Goal: Information Seeking & Learning: Find specific fact

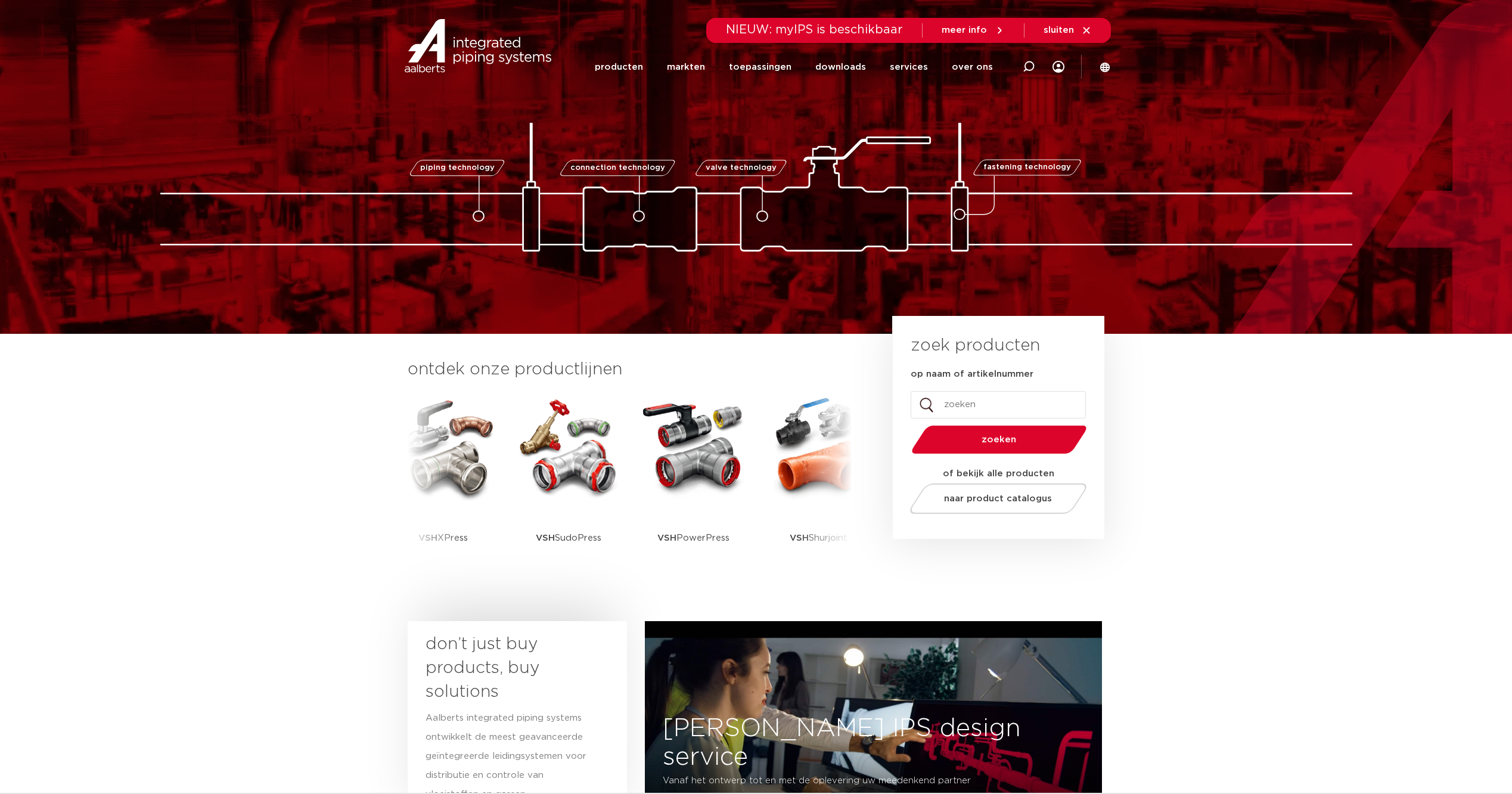
click at [1010, 406] on input "op naam of artikelnummer" at bounding box center [998, 405] width 175 height 28
paste input "6580145"
type input "6580145"
click at [907, 424] on button "zoeken" at bounding box center [999, 439] width 185 height 31
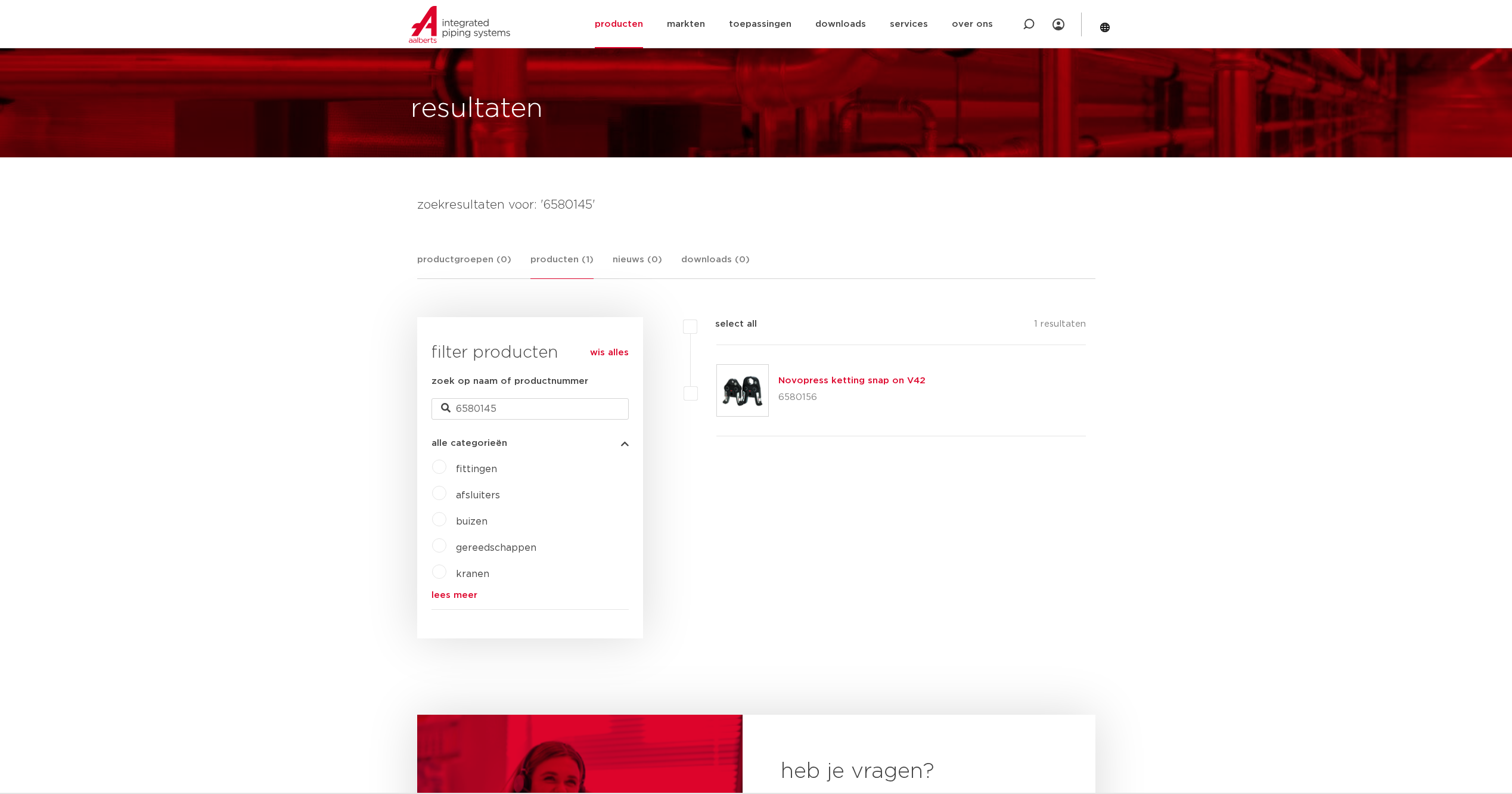
click at [284, 438] on body "Zoeken NIEUW: myIPS is beschikbaar meer info sluiten producten markten toepassi…" at bounding box center [756, 649] width 1512 height 1368
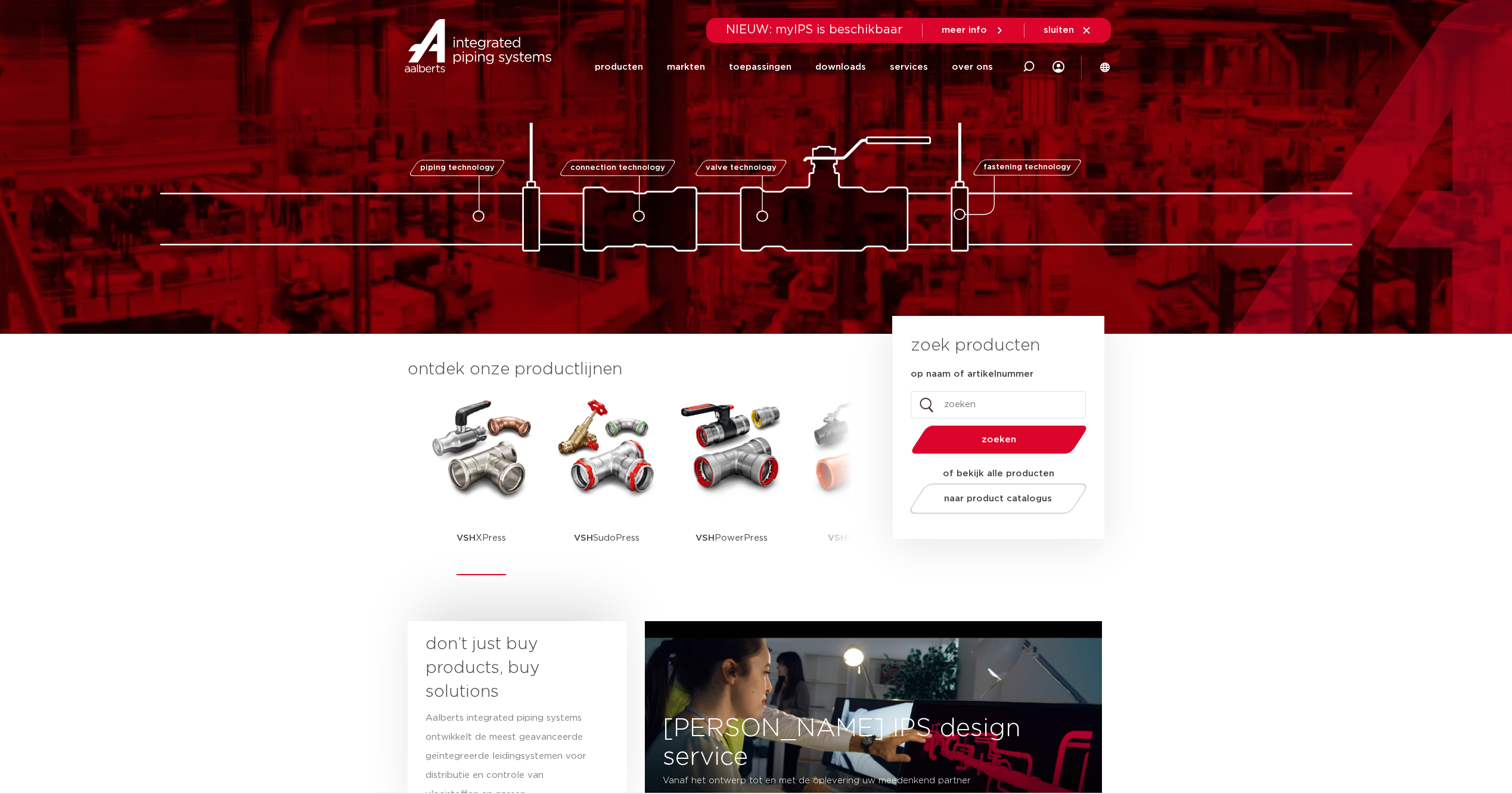
click at [493, 480] on img at bounding box center [481, 447] width 107 height 107
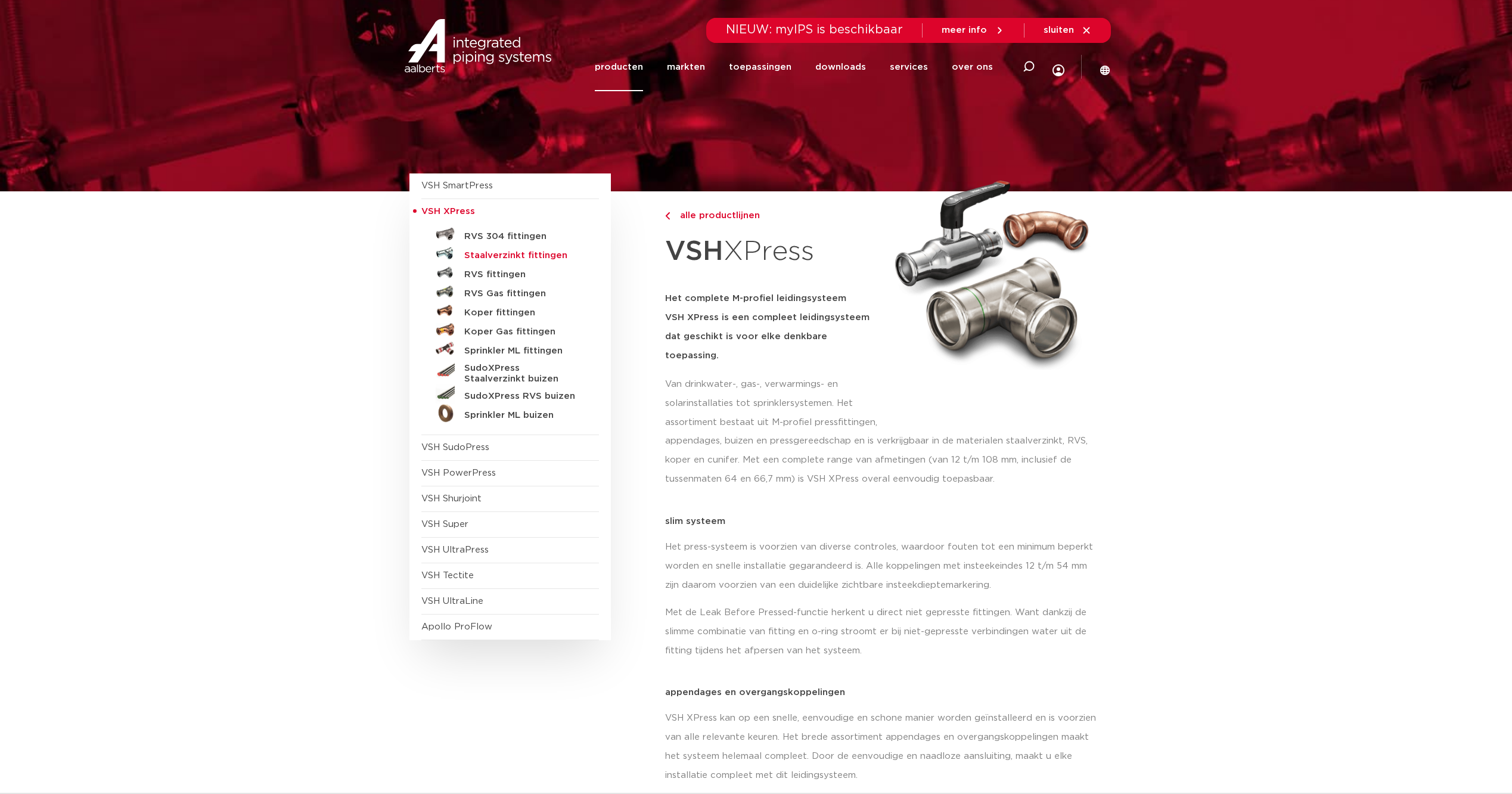
click at [537, 253] on h5 "Staalverzinkt fittingen" at bounding box center [523, 256] width 118 height 11
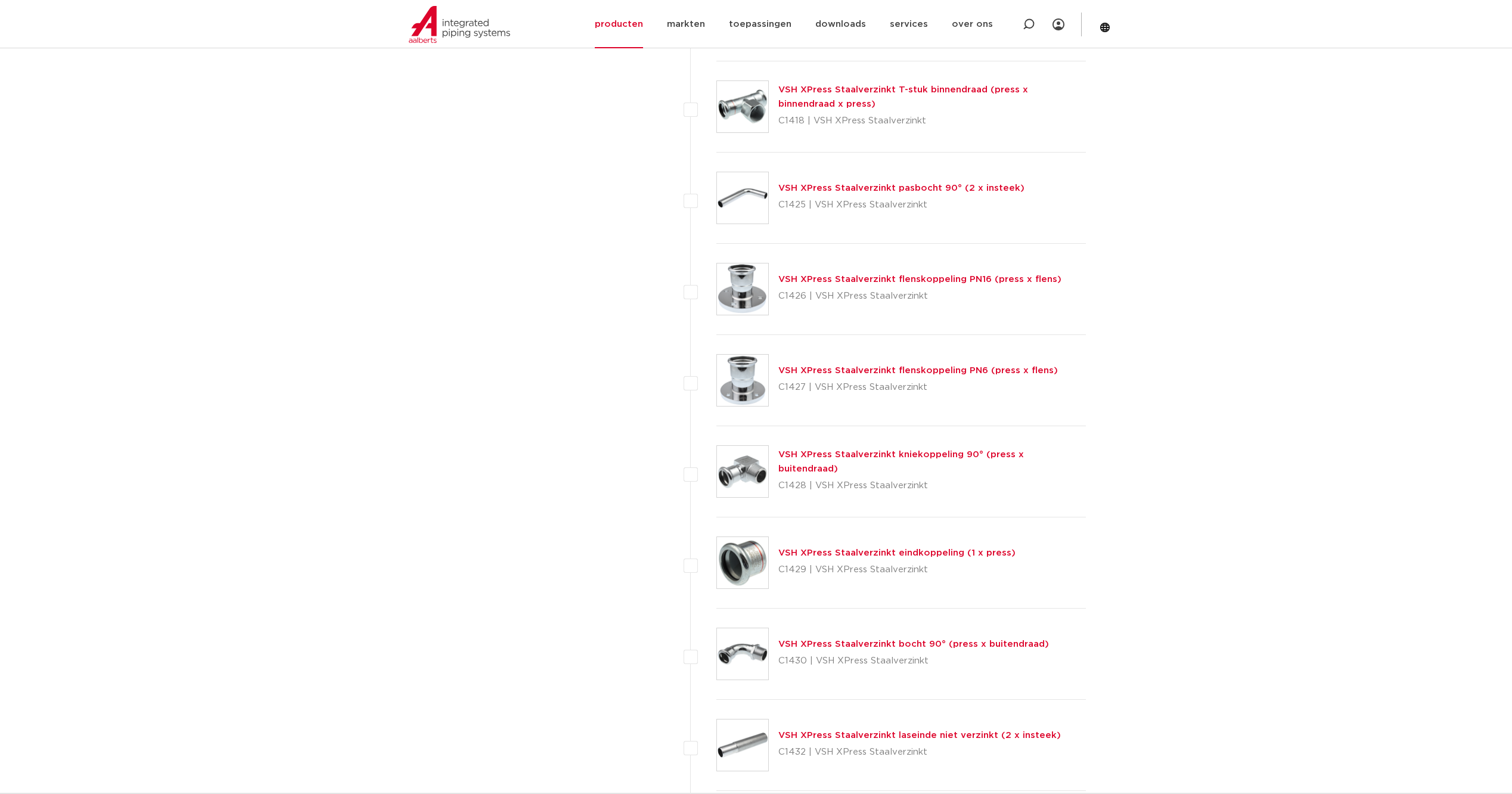
scroll to position [1704, 0]
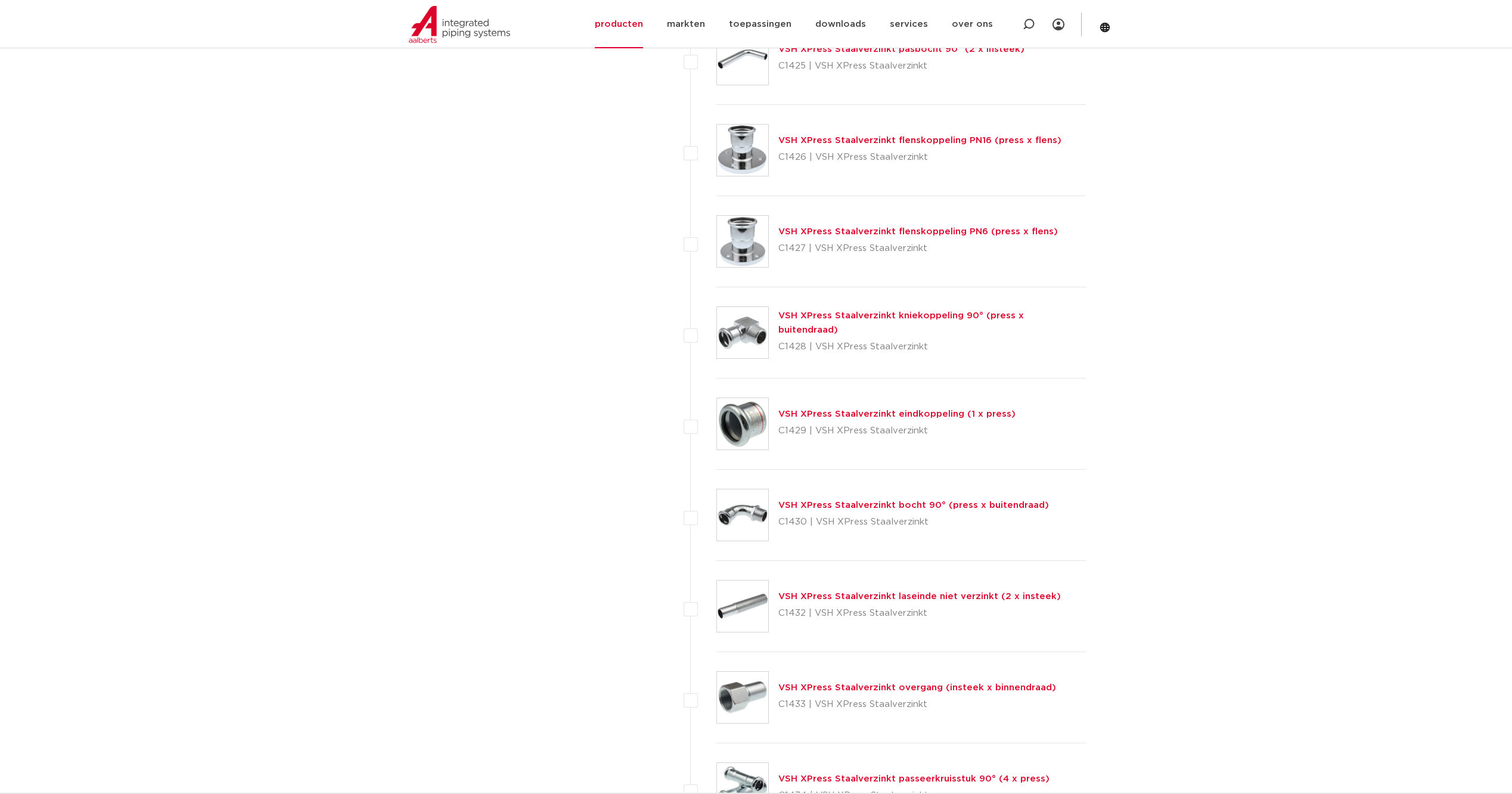
click at [988, 594] on link "VSH XPress Staalverzinkt laseinde niet verzinkt (2 x insteek)" at bounding box center [919, 596] width 283 height 9
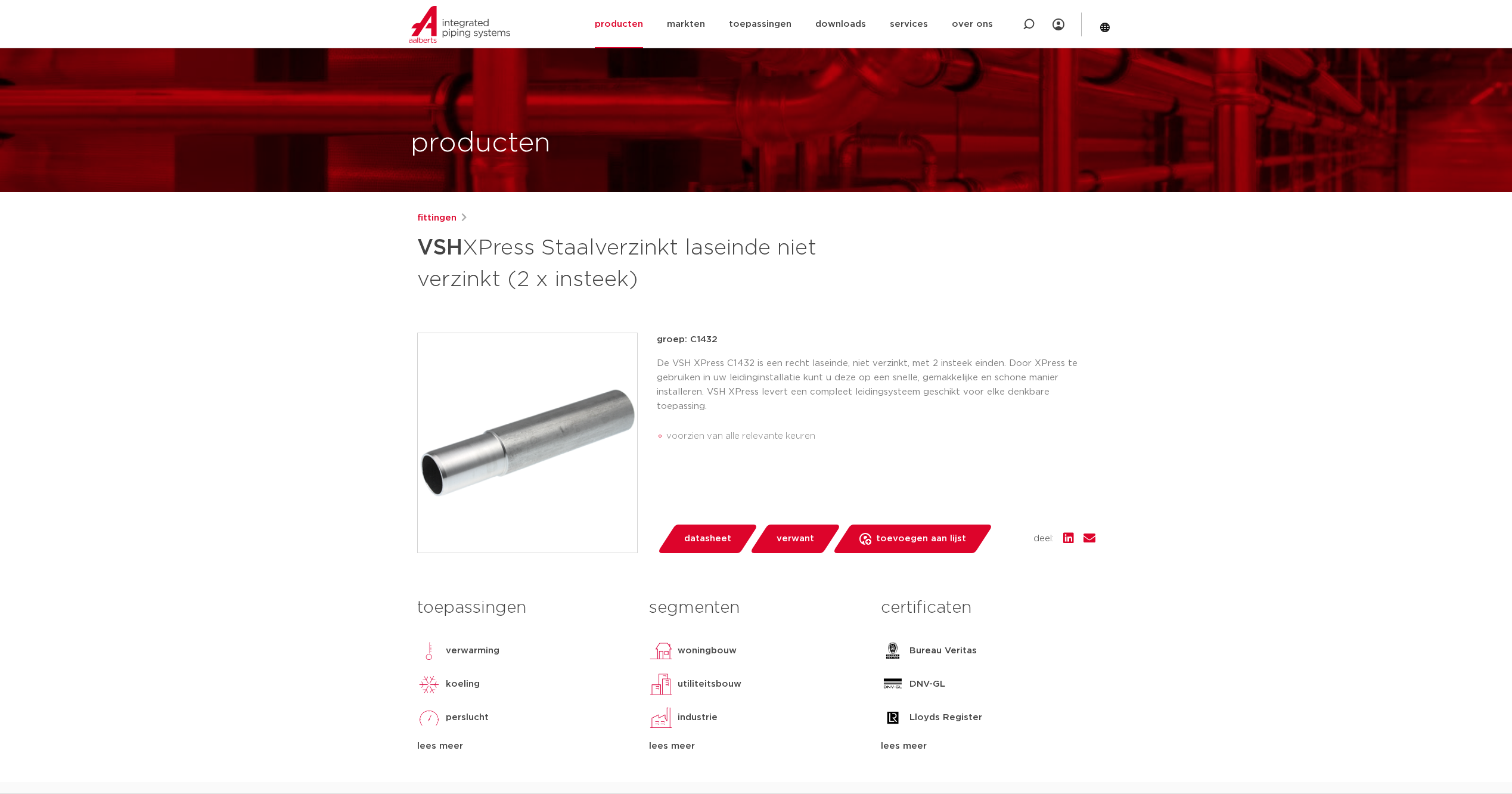
scroll to position [139, 0]
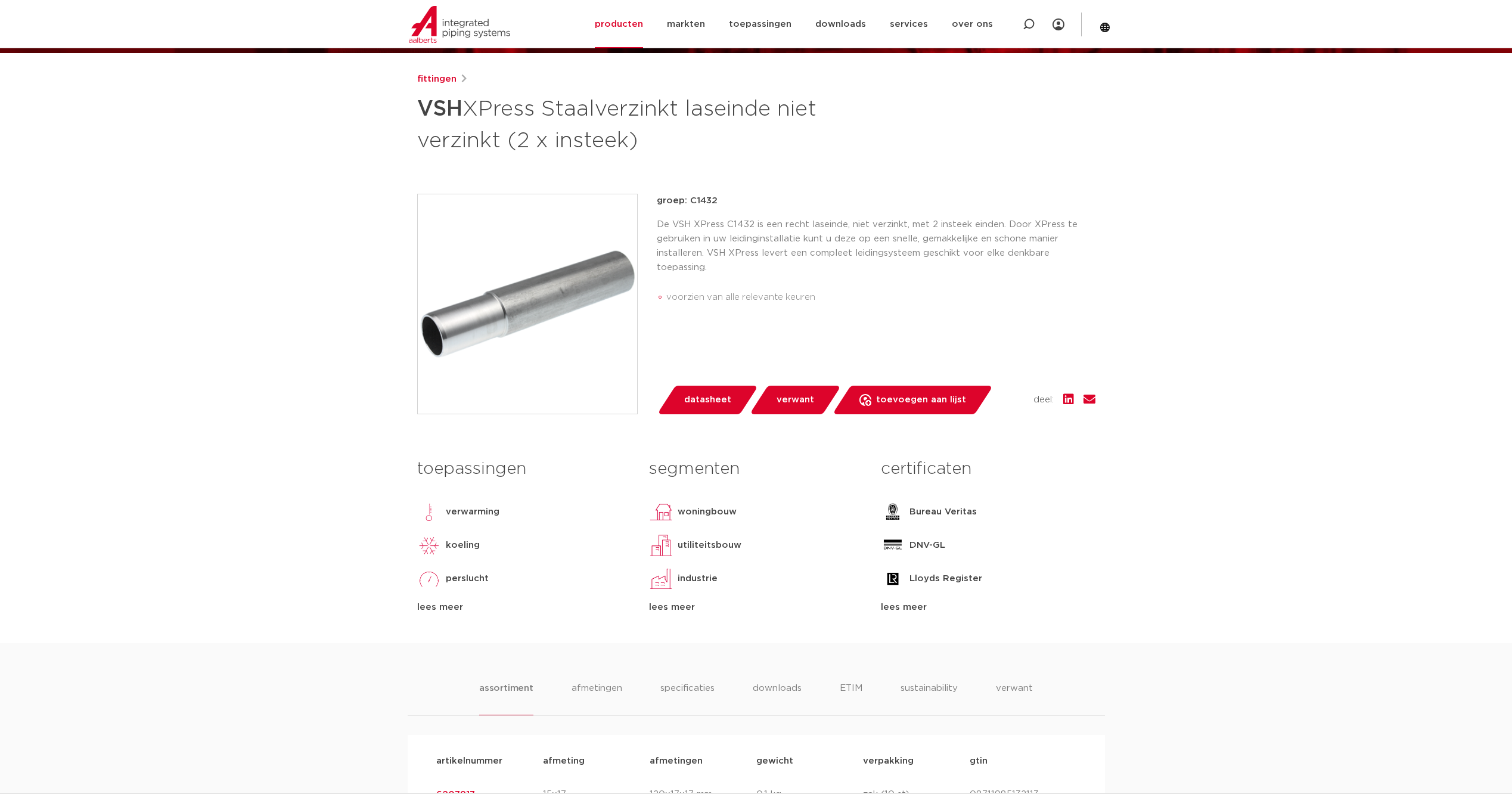
drag, startPoint x: 691, startPoint y: 200, endPoint x: 717, endPoint y: 200, distance: 26.0
click at [717, 200] on p "groep: C1432" at bounding box center [876, 201] width 439 height 14
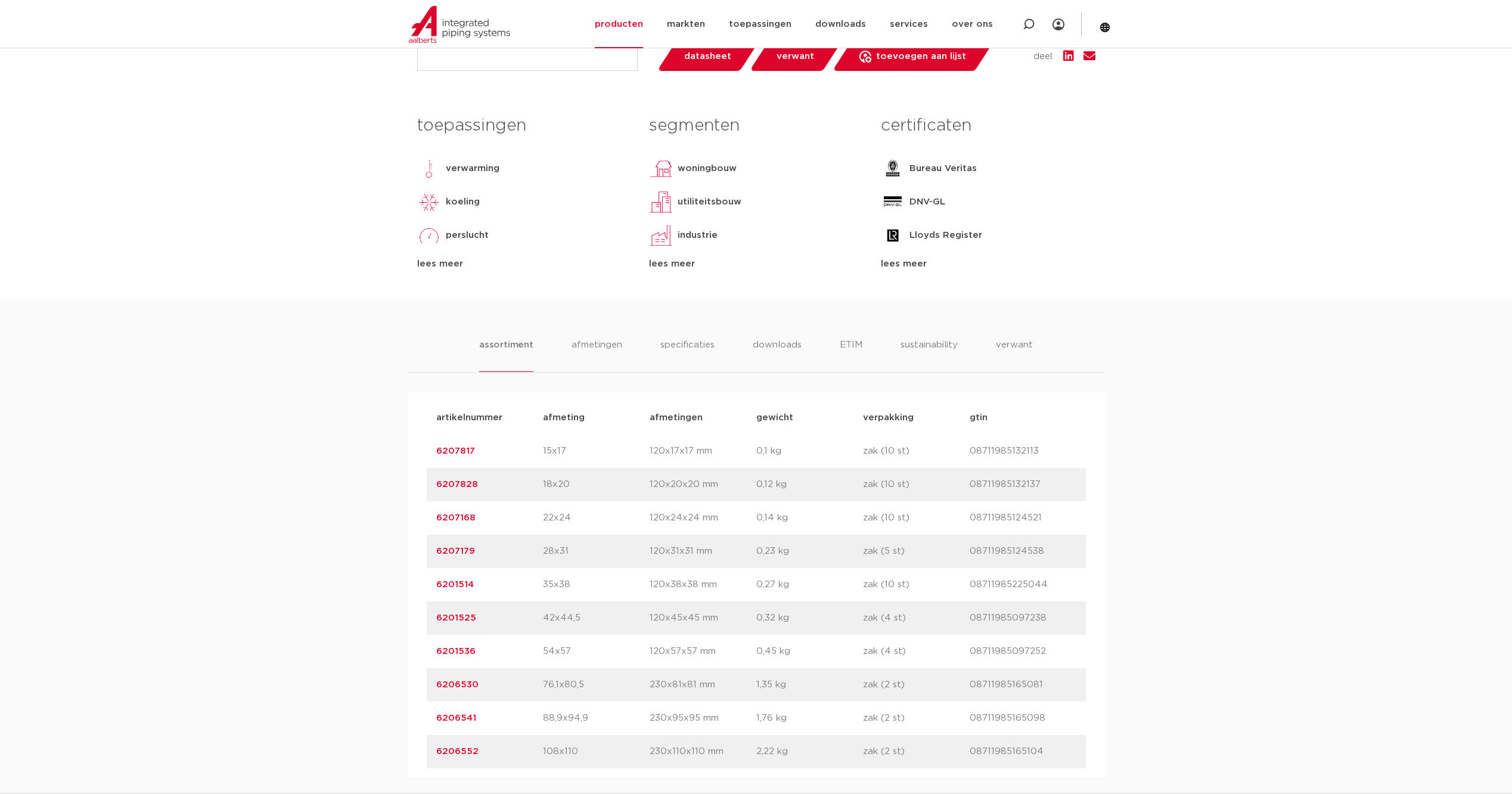
scroll to position [556, 0]
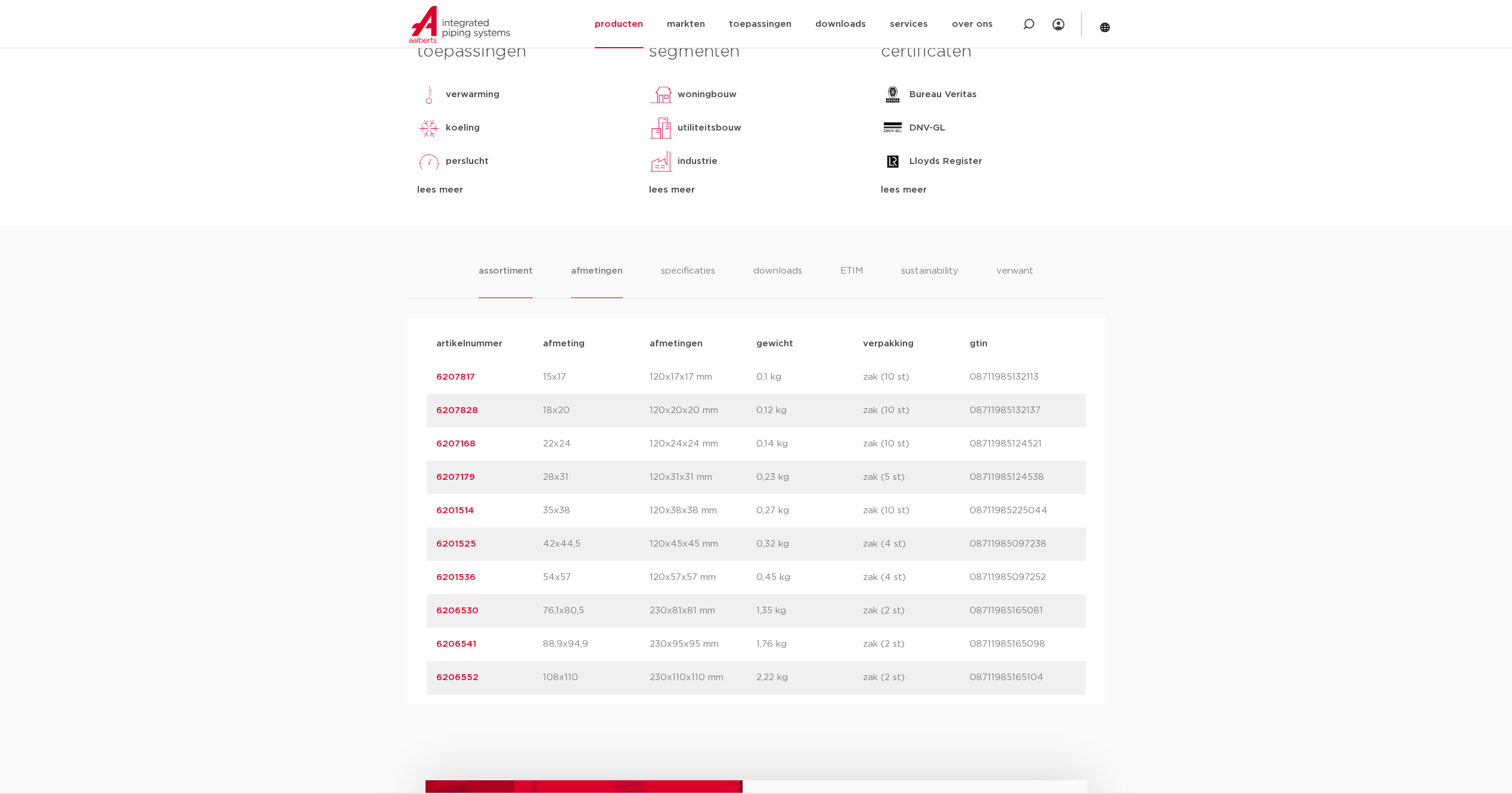
click at [591, 268] on li "afmetingen" at bounding box center [596, 281] width 52 height 34
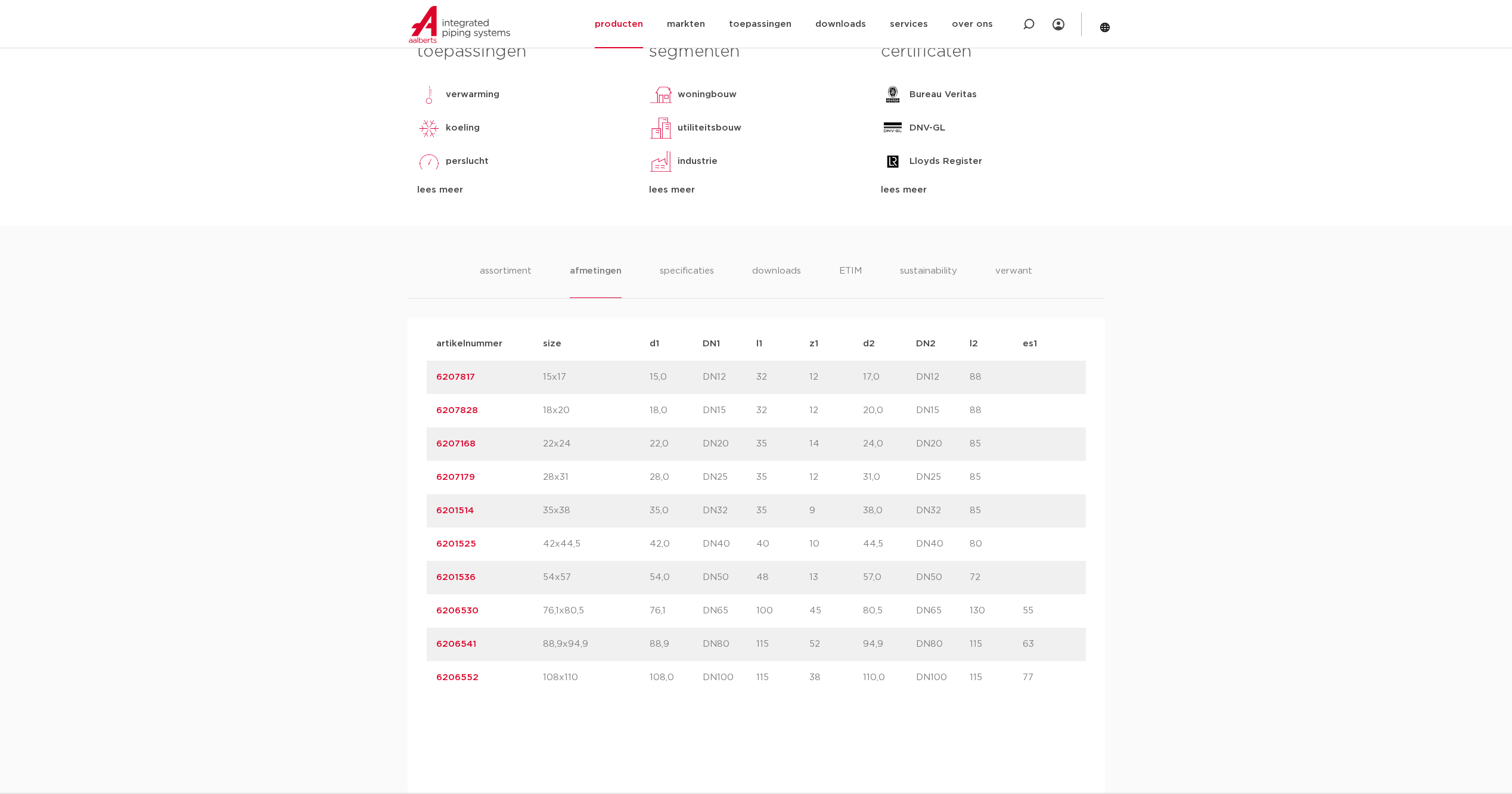
click at [452, 643] on link "6206541" at bounding box center [456, 644] width 40 height 9
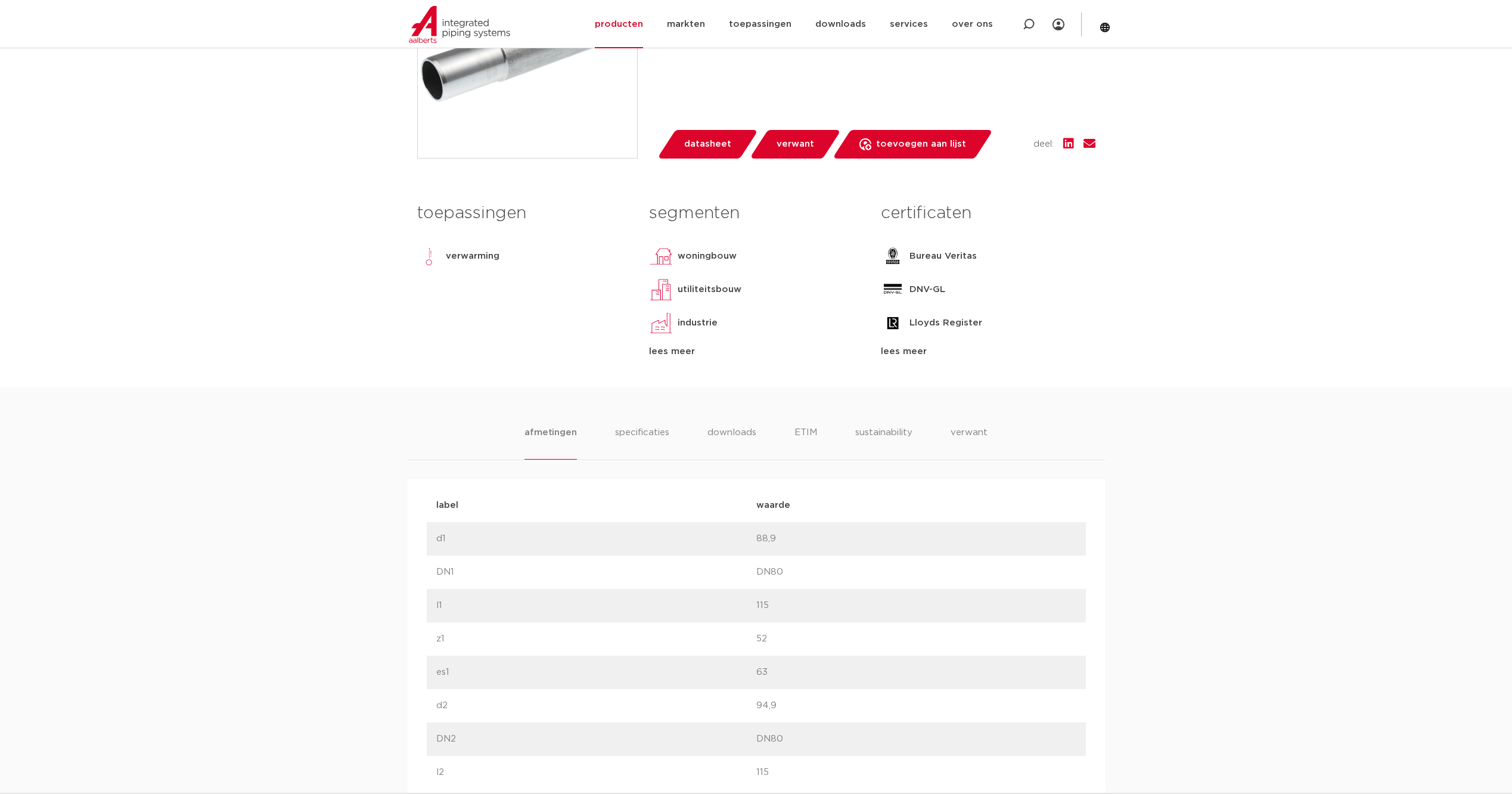
scroll to position [417, 0]
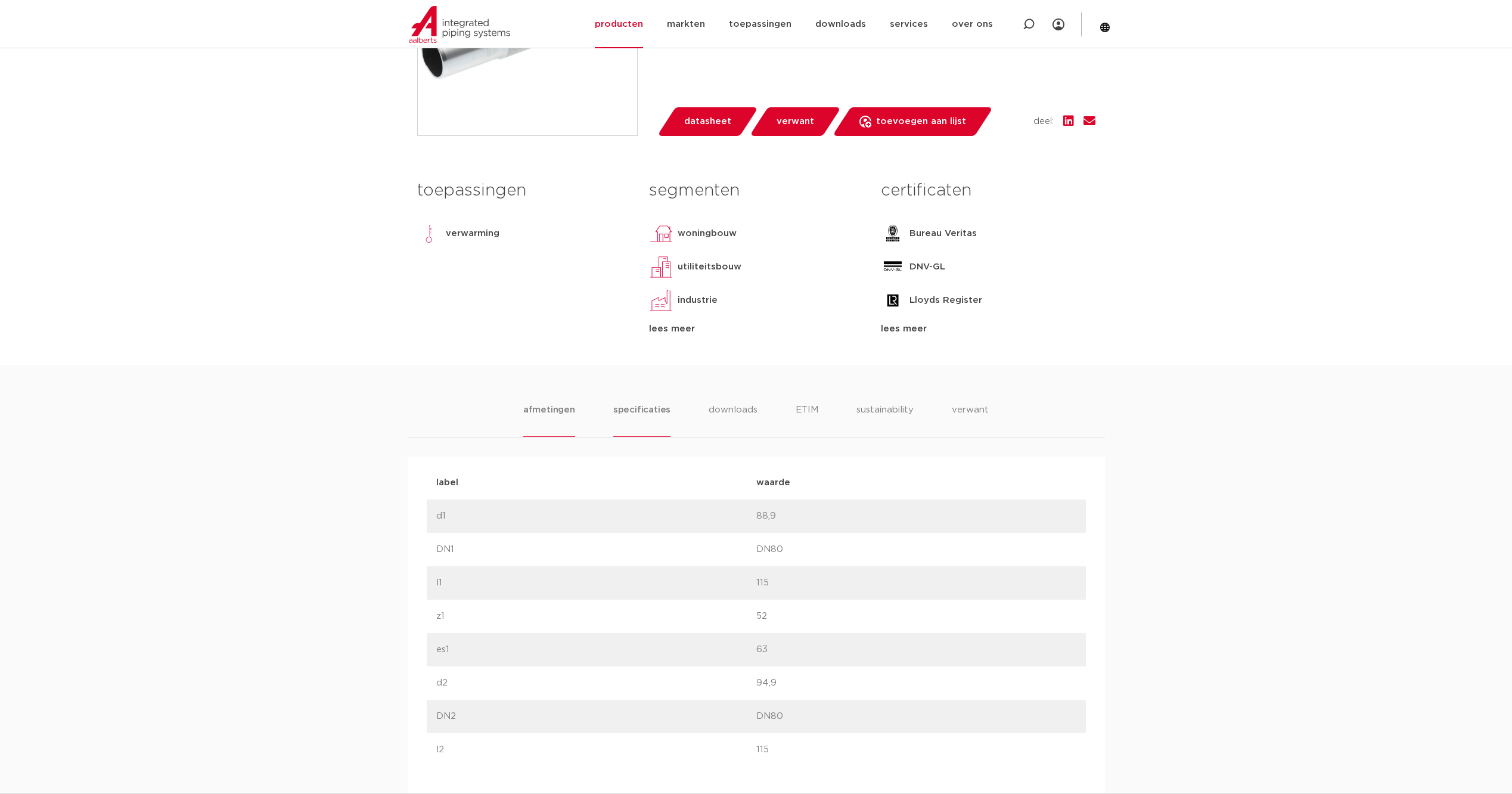
click at [629, 410] on li "specificaties" at bounding box center [641, 420] width 57 height 34
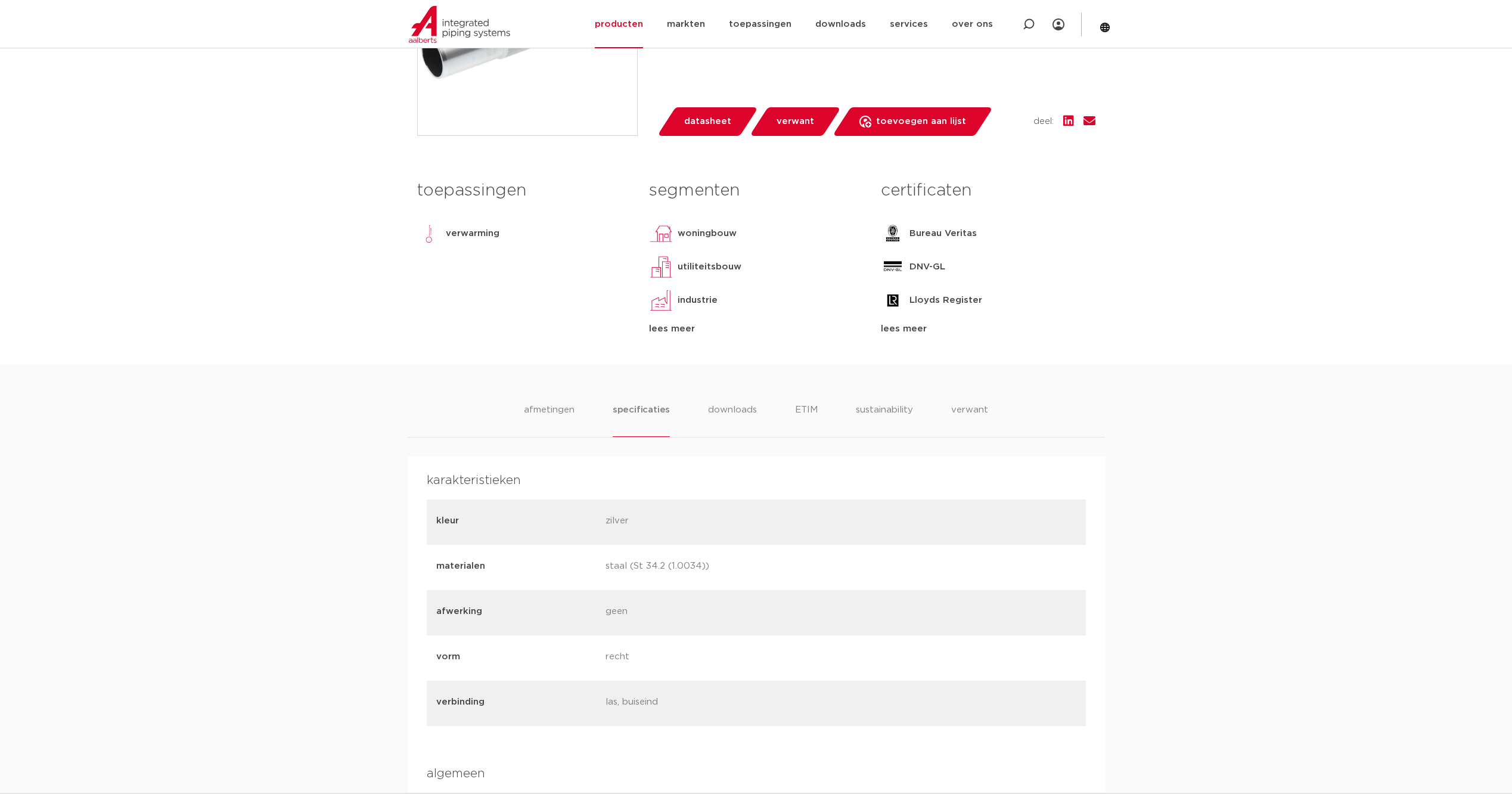
scroll to position [696, 0]
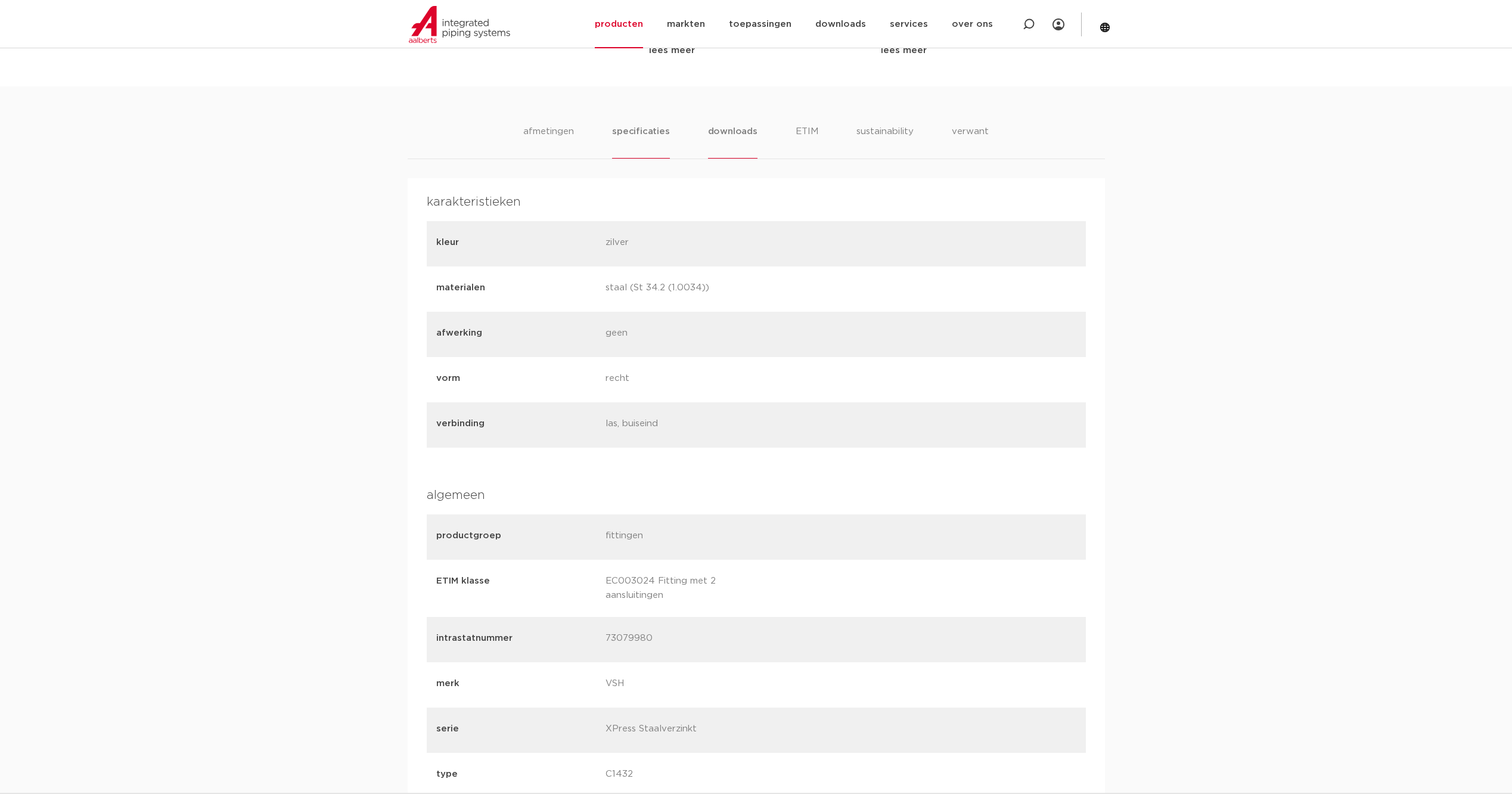
click at [736, 136] on li "downloads" at bounding box center [733, 142] width 49 height 34
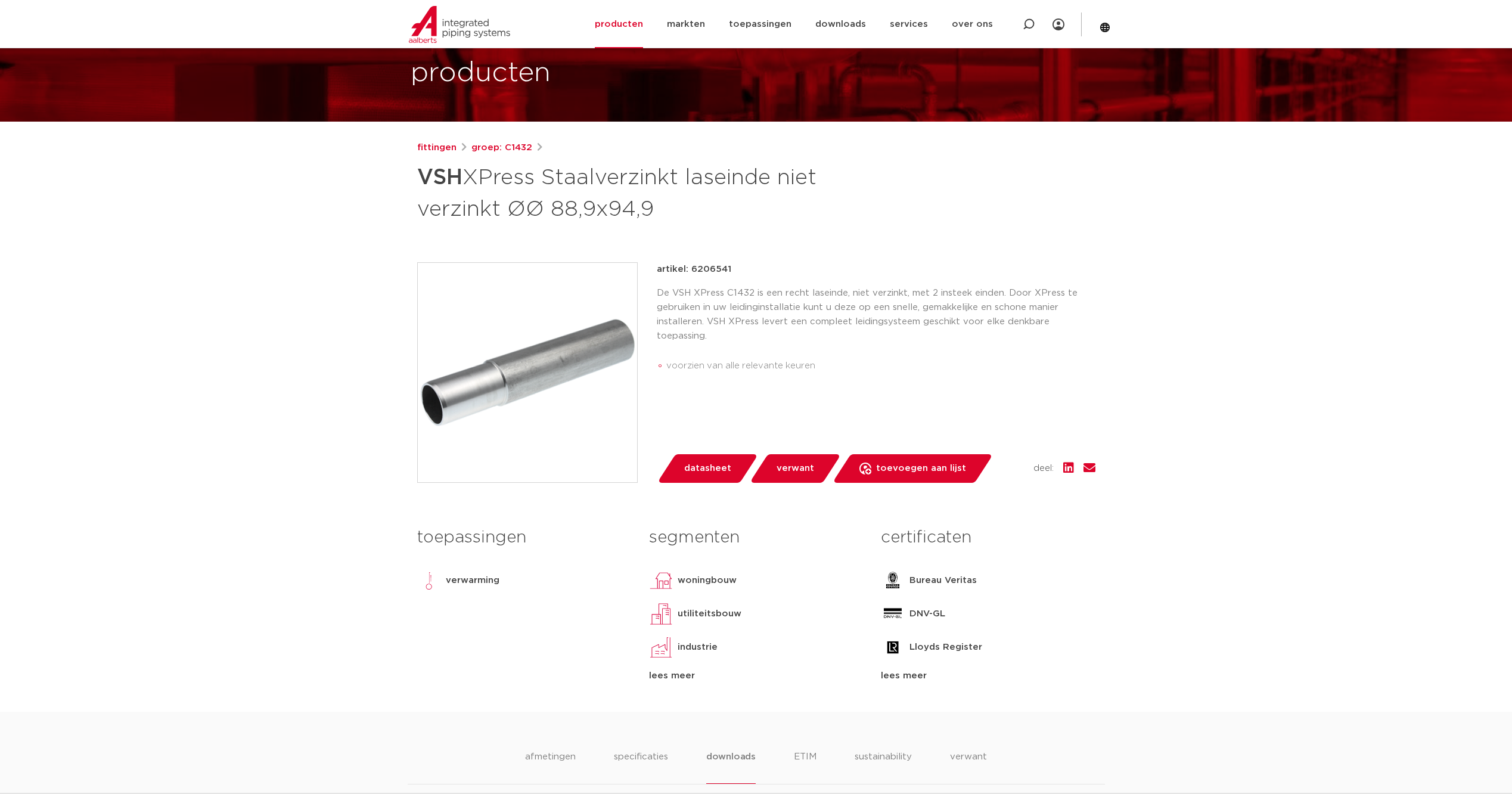
scroll to position [0, 0]
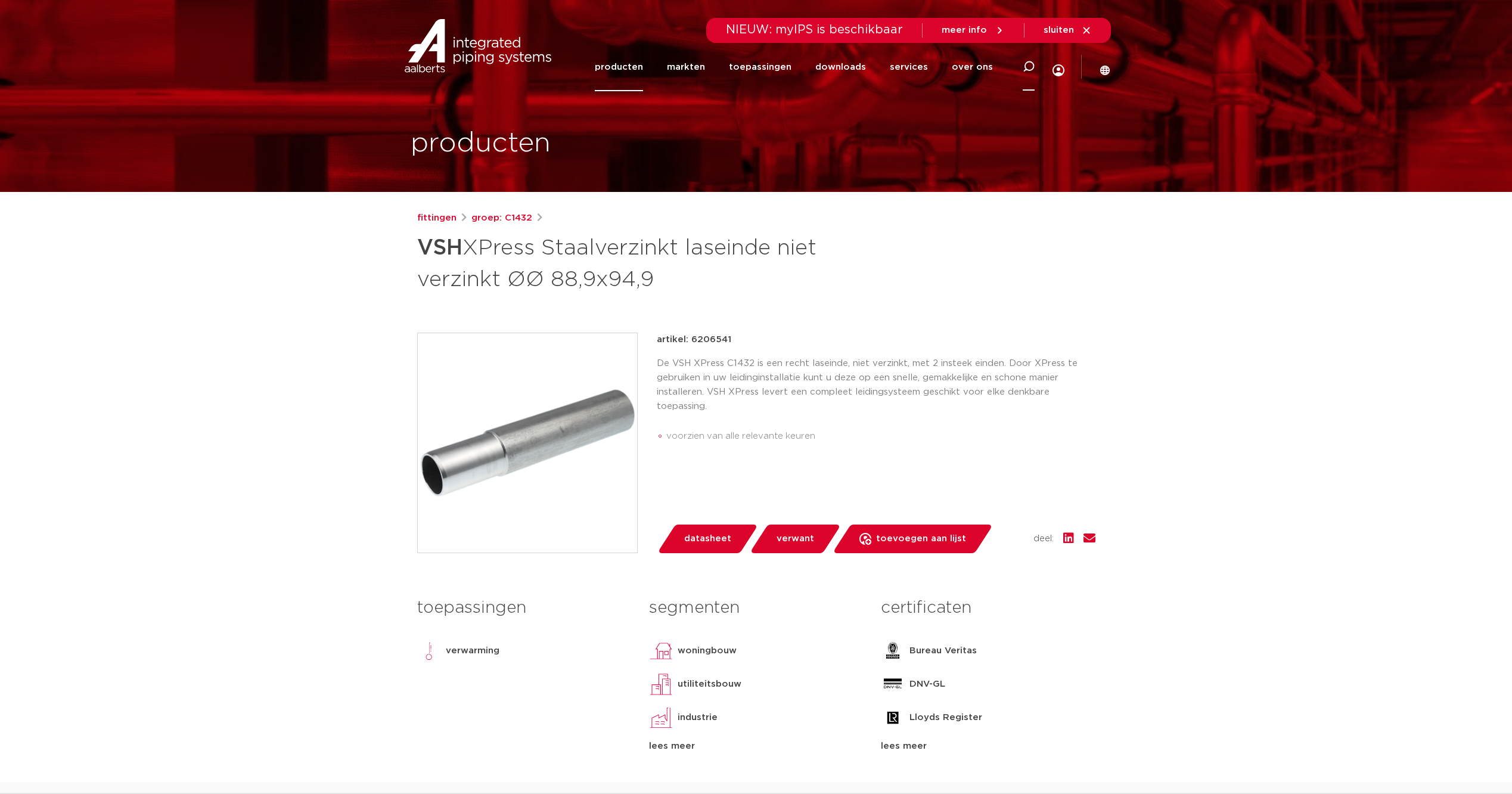
click at [1025, 67] on icon at bounding box center [1028, 67] width 12 height 12
type input "c1442"
click button "Zoeken" at bounding box center [0, 0] width 0 height 0
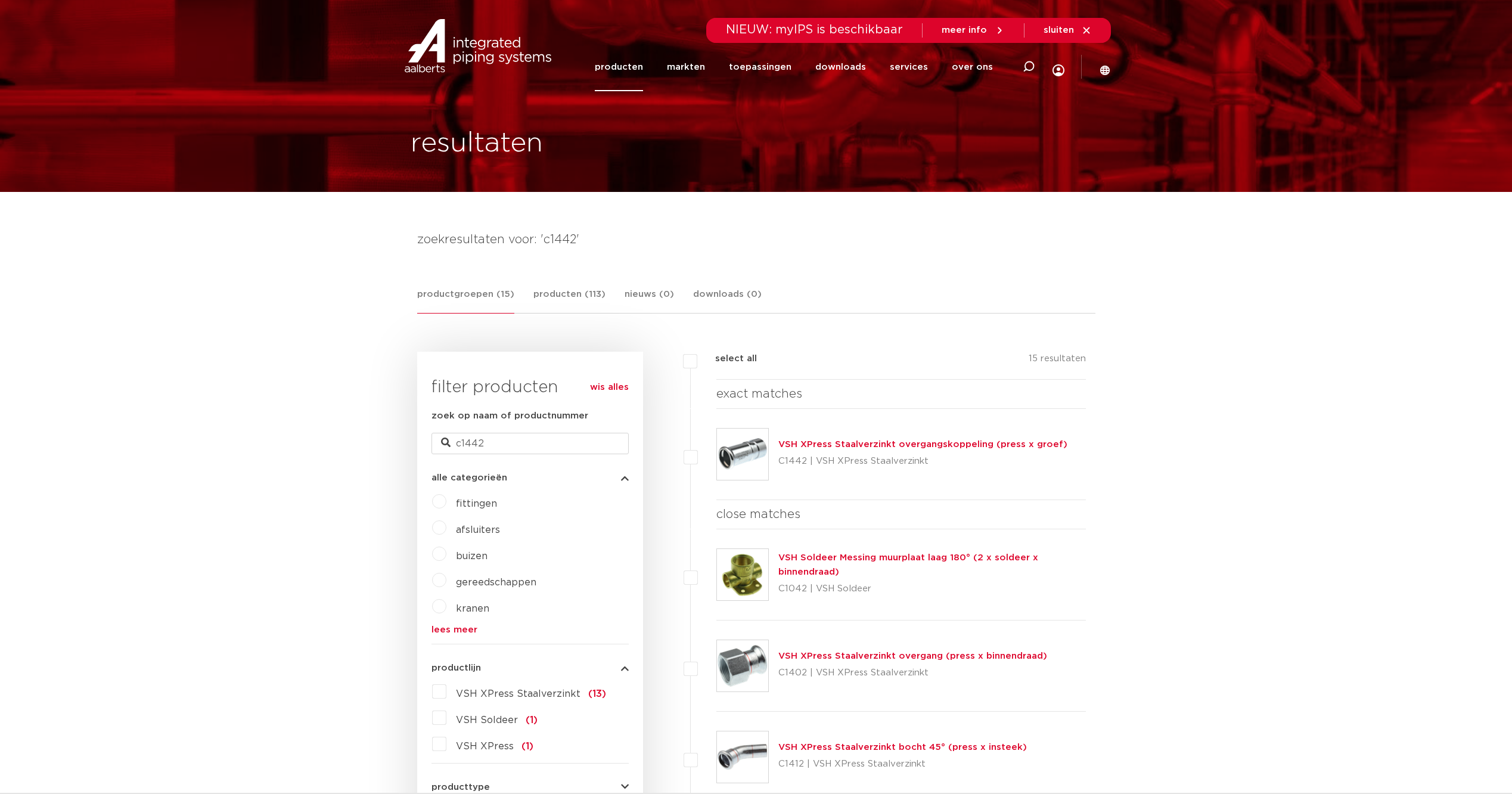
click at [929, 442] on link "VSH XPress Staalverzinkt overgangskoppeling (press x groef)" at bounding box center [923, 444] width 289 height 9
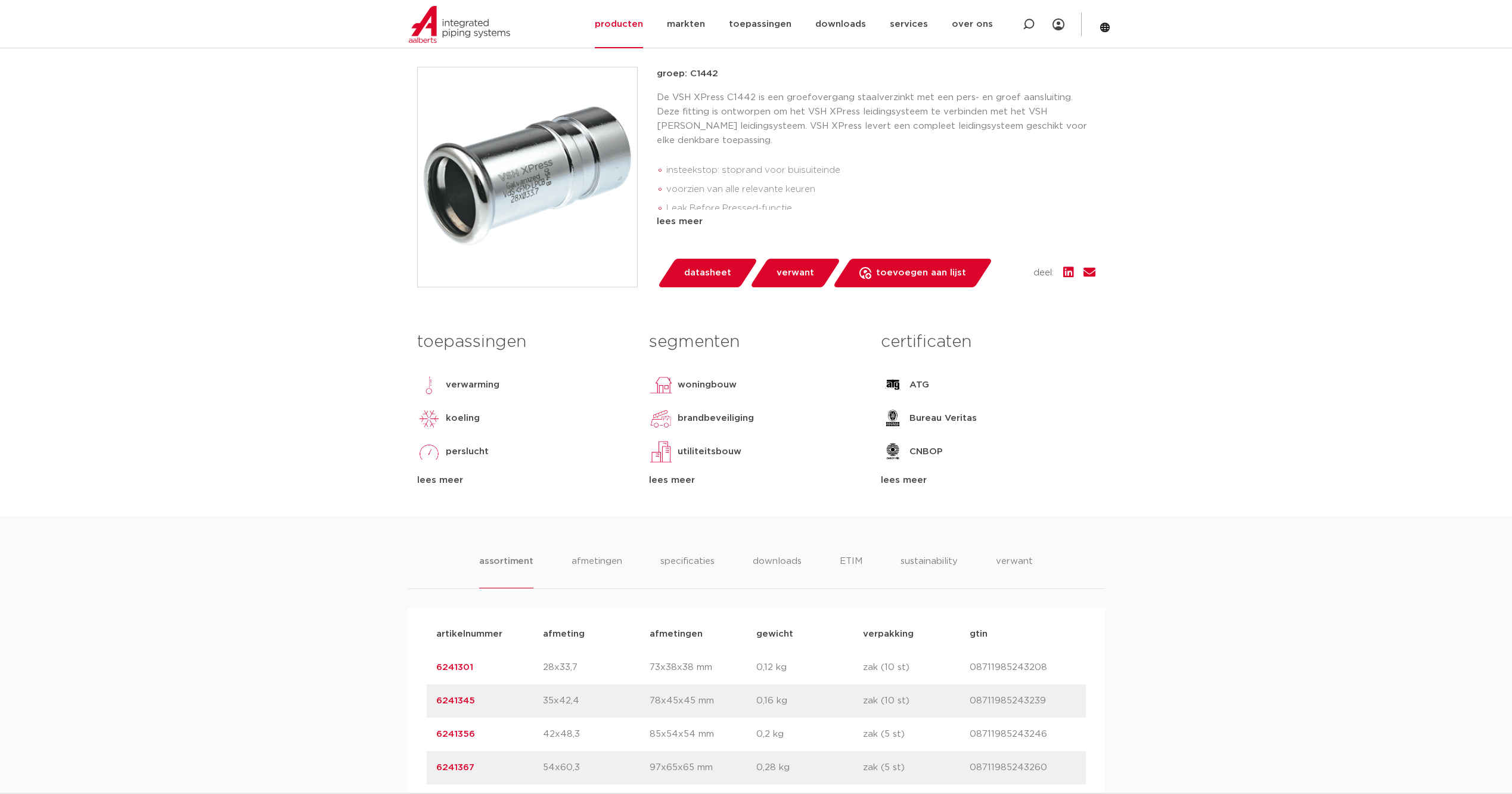
scroll to position [278, 0]
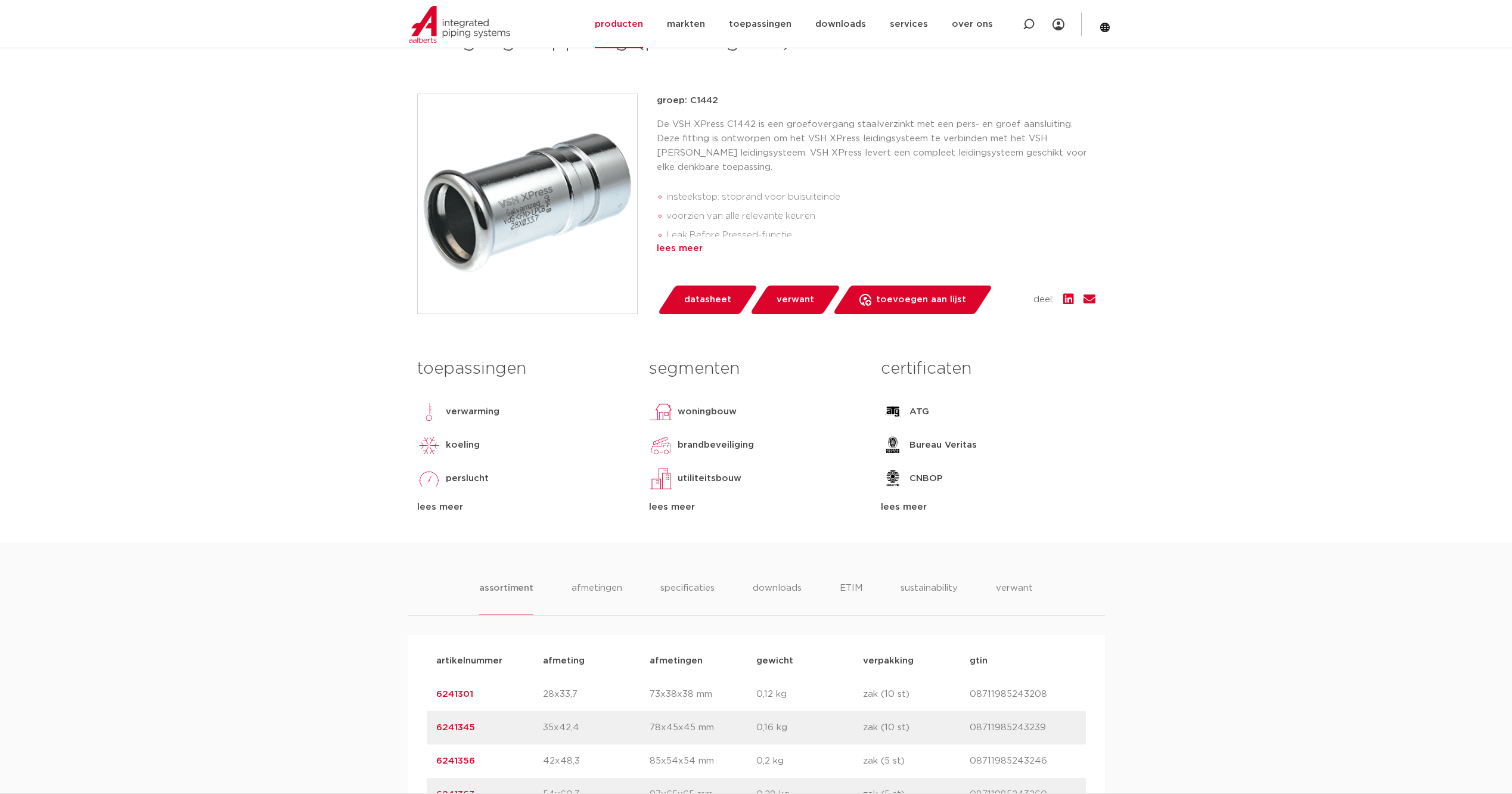
click at [672, 247] on div "lees meer" at bounding box center [876, 248] width 439 height 14
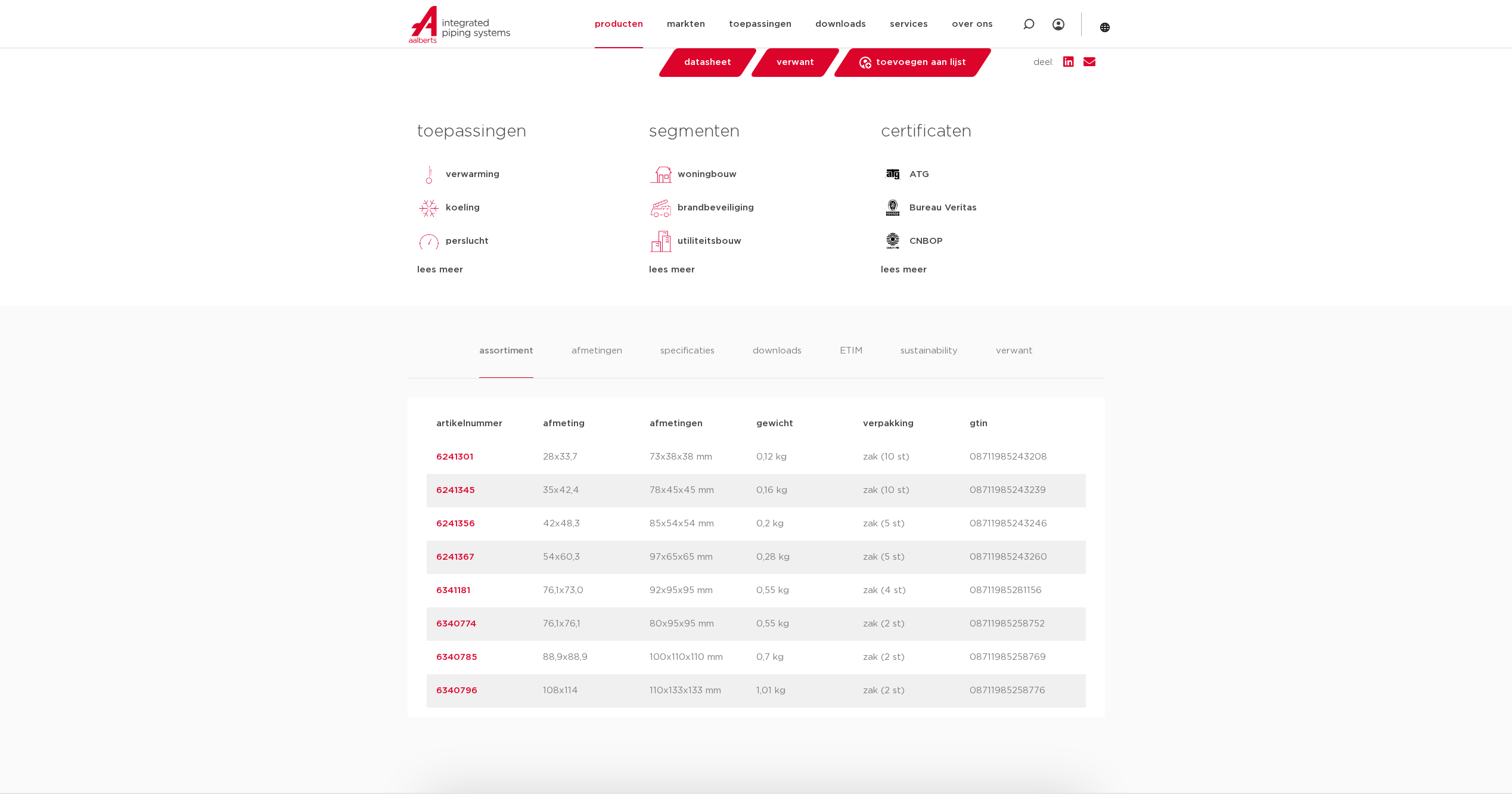
scroll to position [696, 0]
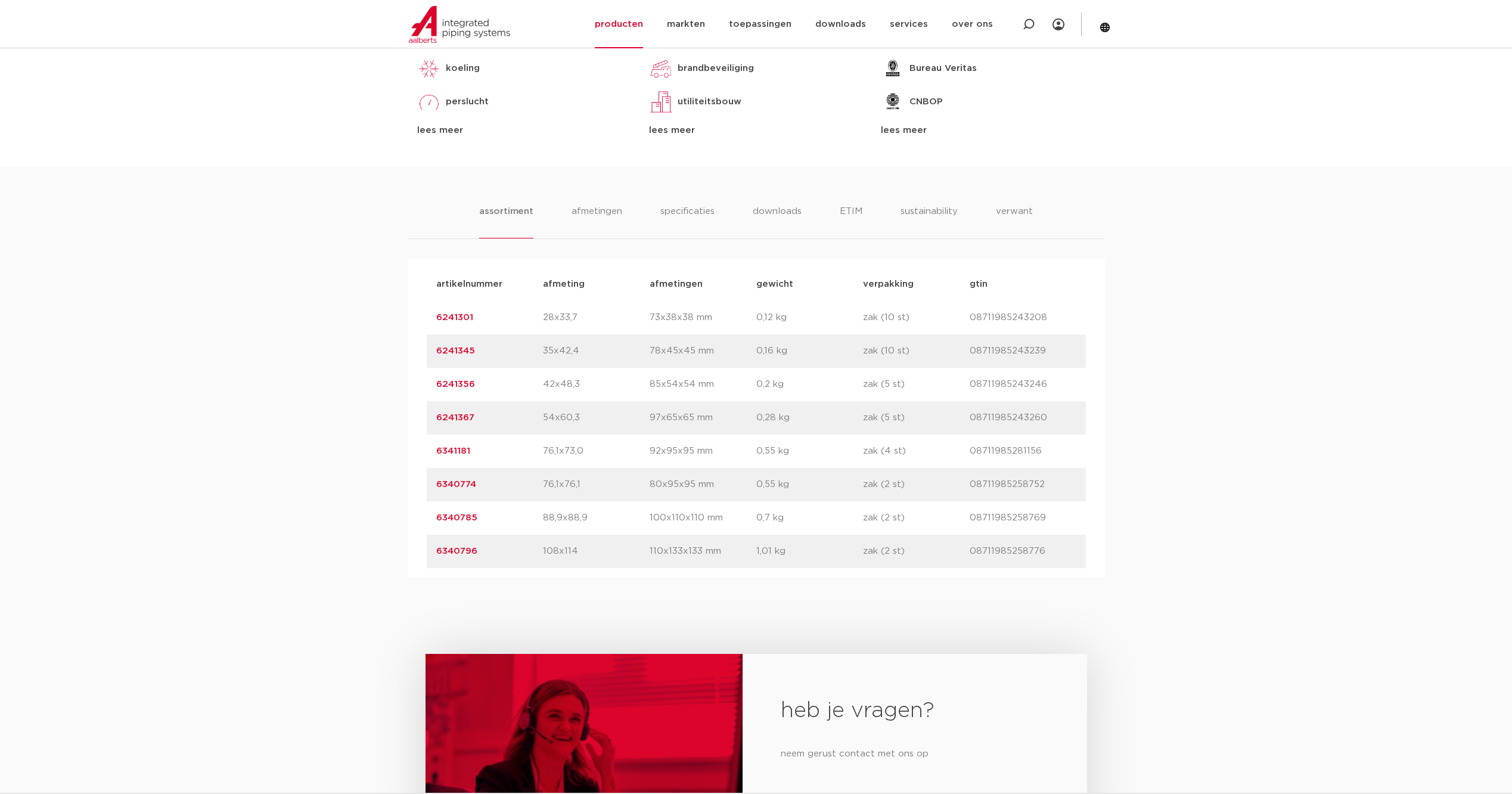
click at [513, 602] on div "heb je vragen? neem gerust contact met ons op contact" at bounding box center [756, 771] width 1512 height 386
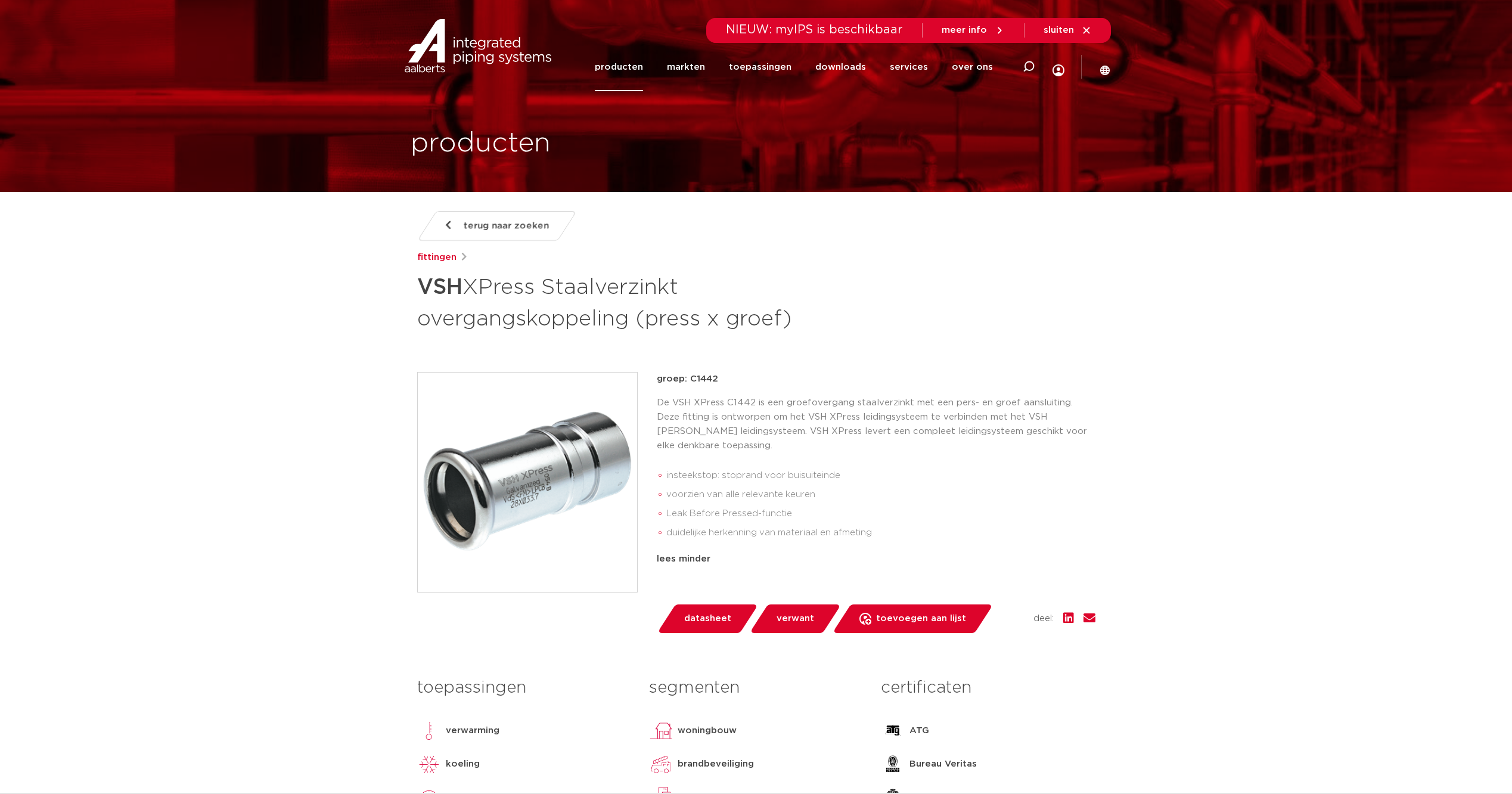
scroll to position [556, 0]
